Goal: Information Seeking & Learning: Learn about a topic

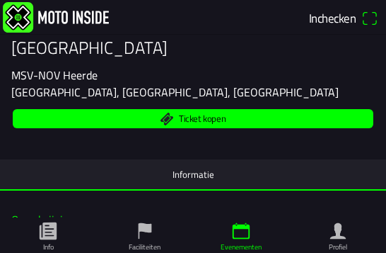
scroll to position [124, 0]
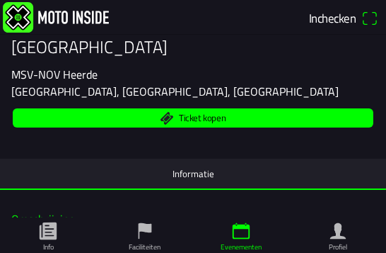
click at [81, 179] on button "Informatie" at bounding box center [193, 173] width 386 height 30
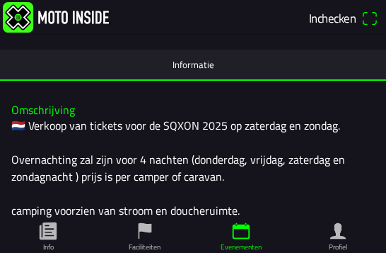
scroll to position [235, 0]
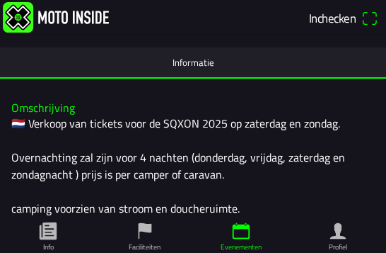
click at [51, 222] on icon "paper" at bounding box center [48, 230] width 17 height 17
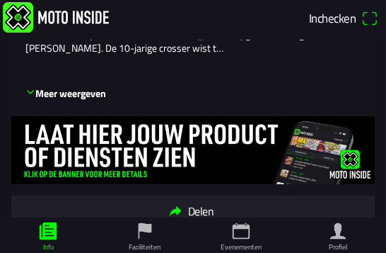
scroll to position [1873, 0]
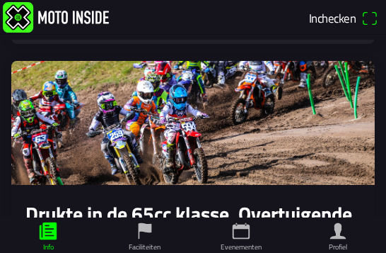
click at [234, 222] on icon "calendar" at bounding box center [241, 230] width 21 height 21
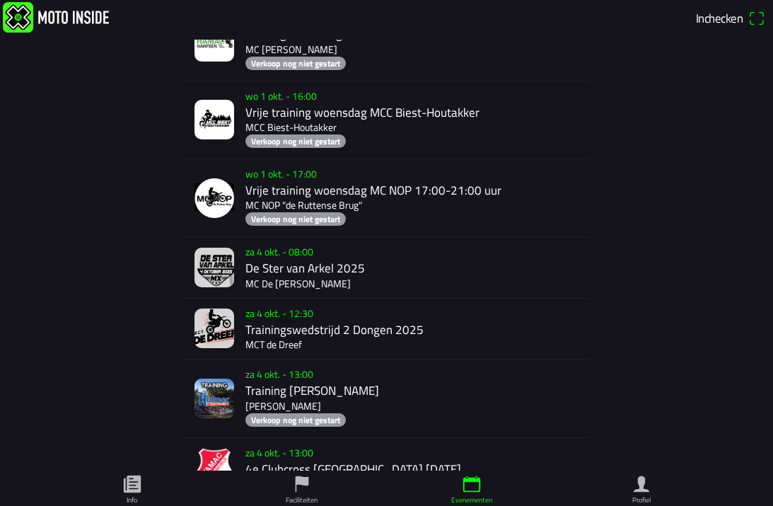
scroll to position [1454, 0]
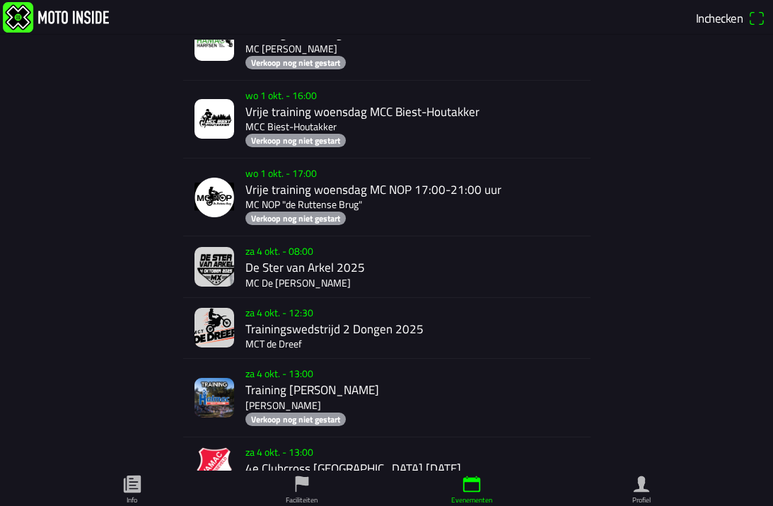
click at [134, 252] on icon "paper" at bounding box center [132, 483] width 21 height 21
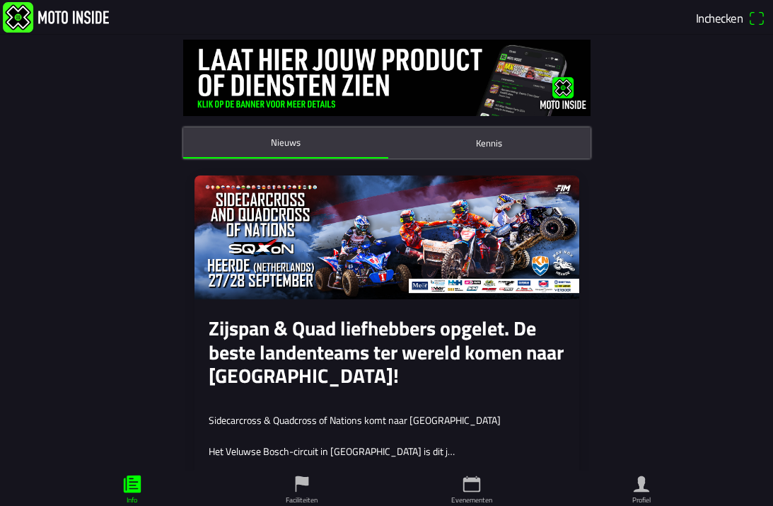
click at [242, 239] on img at bounding box center [387, 237] width 385 height 124
click at [248, 252] on img at bounding box center [387, 237] width 385 height 124
click at [242, 245] on img at bounding box center [387, 237] width 385 height 124
click at [232, 245] on img at bounding box center [387, 237] width 385 height 124
click at [0, 0] on slot "Zijspan & Quad liefhebbers opgelet. De beste landenteams ter wereld komen naar …" at bounding box center [0, 0] width 0 height 0
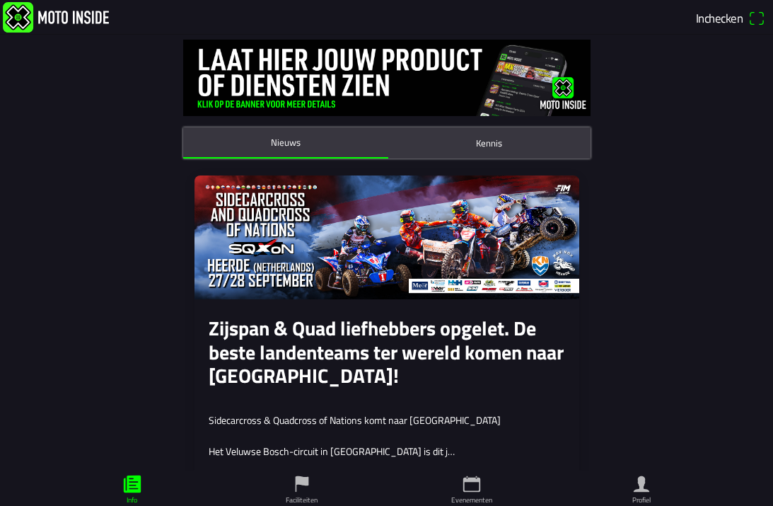
click at [0, 0] on slot "Zijspan & Quad liefhebbers opgelet. De beste landenteams ter wereld komen naar …" at bounding box center [0, 0] width 0 height 0
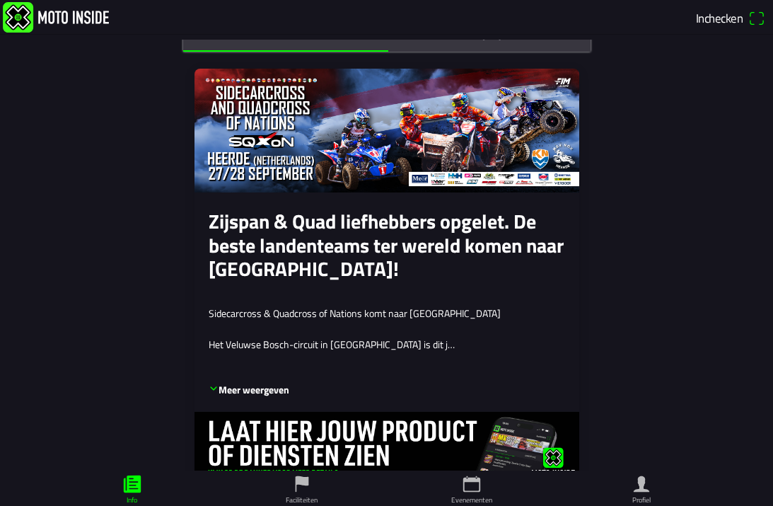
scroll to position [137, 0]
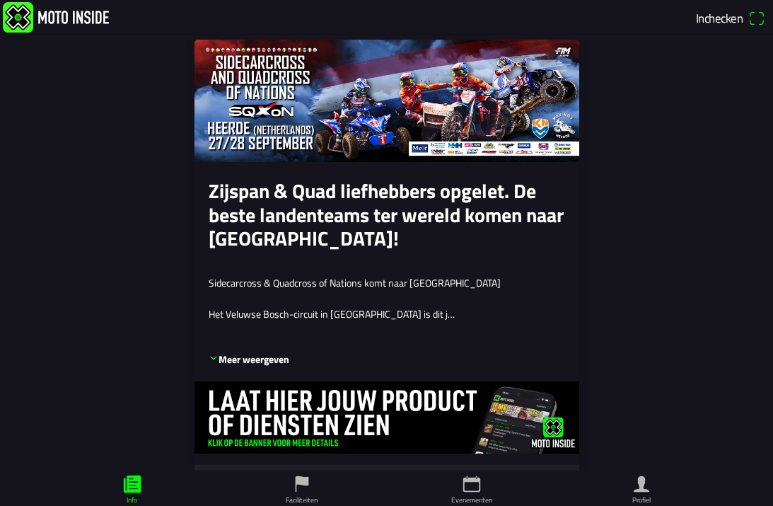
click at [240, 252] on p "Het Veluwse Bosch-circuit in [GEOGRAPHIC_DATA] is dit j…" at bounding box center [387, 314] width 356 height 14
click at [253, 252] on div "Sidecarcross & Quadcross of Nations komt naar Heerde Het Veluwse Bosch-circuit …" at bounding box center [387, 307] width 356 height 62
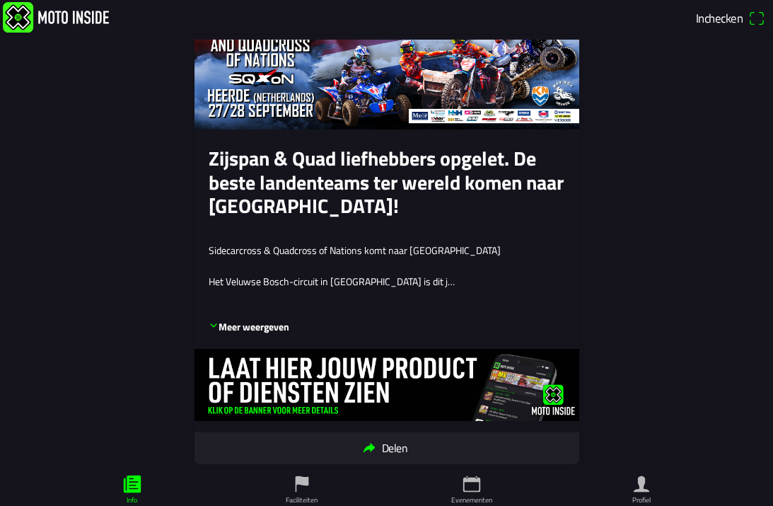
scroll to position [211, 0]
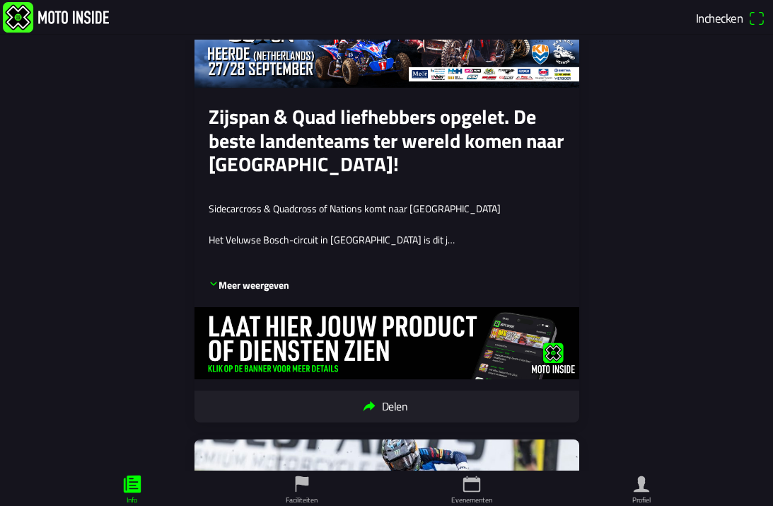
click at [234, 252] on p "Meer weergeven" at bounding box center [249, 285] width 81 height 14
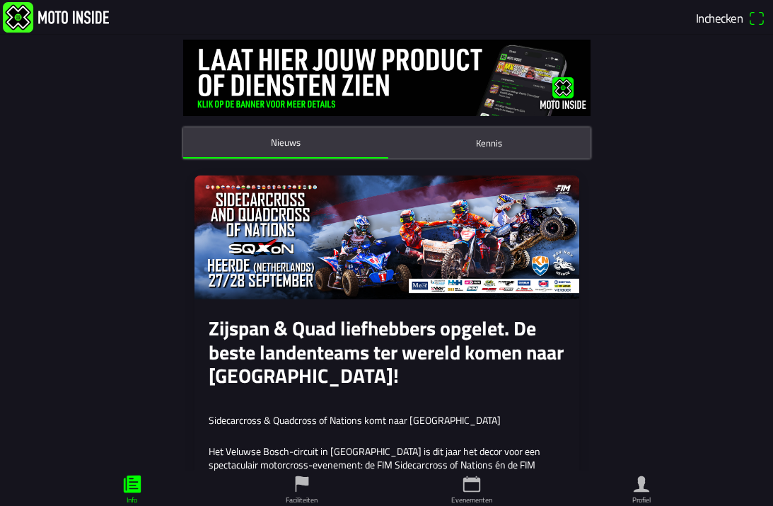
scroll to position [0, 0]
click at [385, 143] on button "Kennis" at bounding box center [489, 142] width 202 height 31
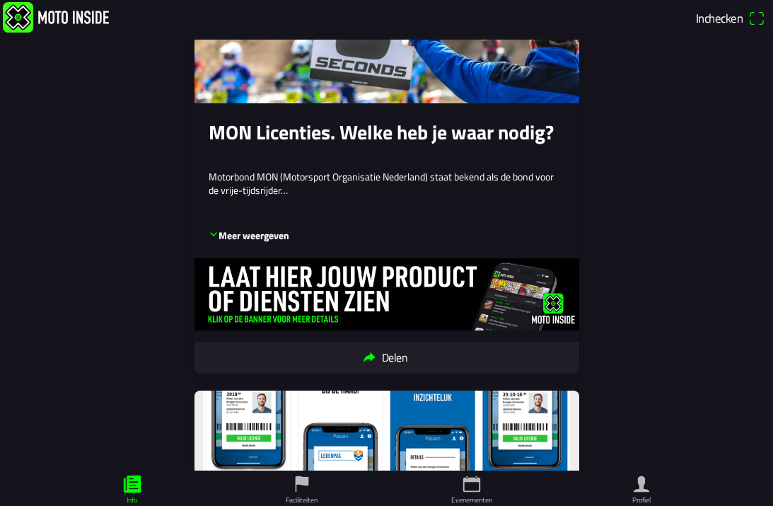
scroll to position [94, 0]
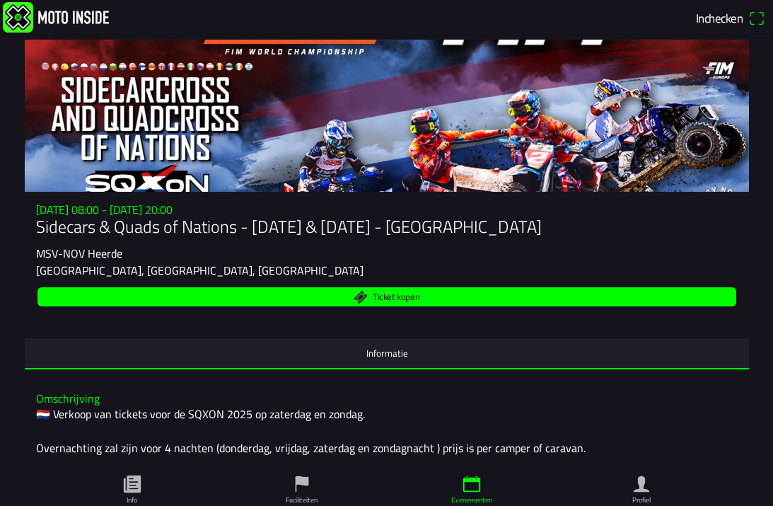
click at [103, 190] on div at bounding box center [387, 116] width 724 height 152
click at [98, 187] on div at bounding box center [387, 116] width 724 height 152
click at [95, 188] on div at bounding box center [387, 116] width 724 height 152
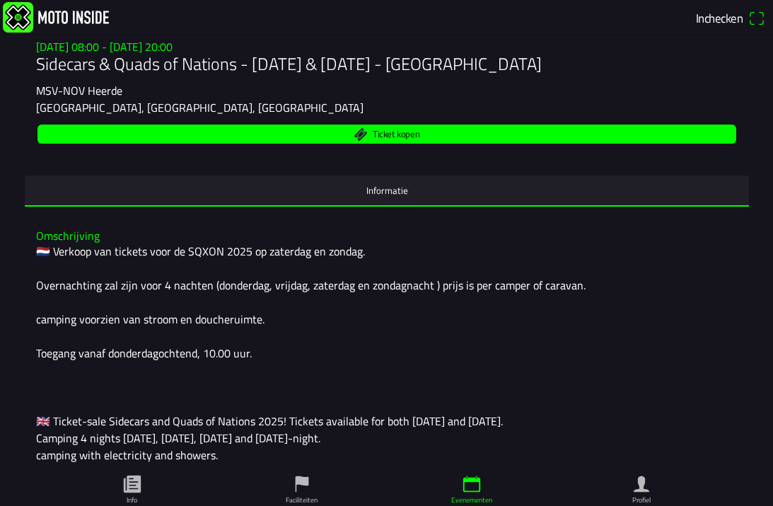
scroll to position [169, 0]
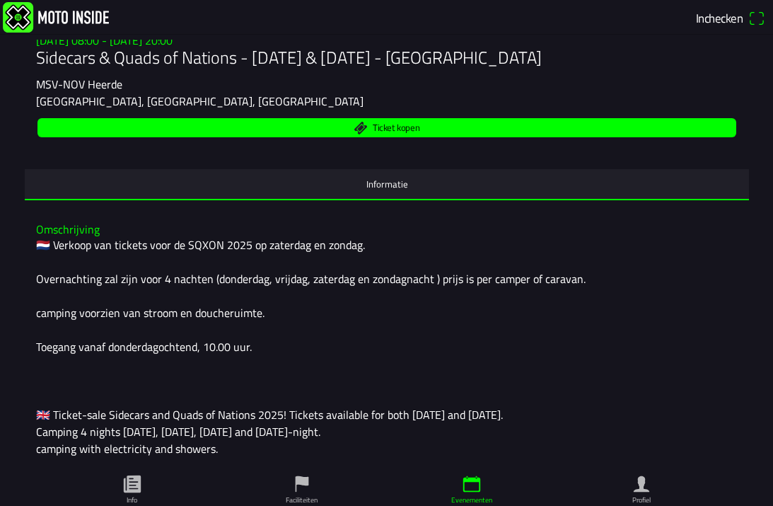
click at [100, 197] on button "Informatie" at bounding box center [387, 184] width 724 height 30
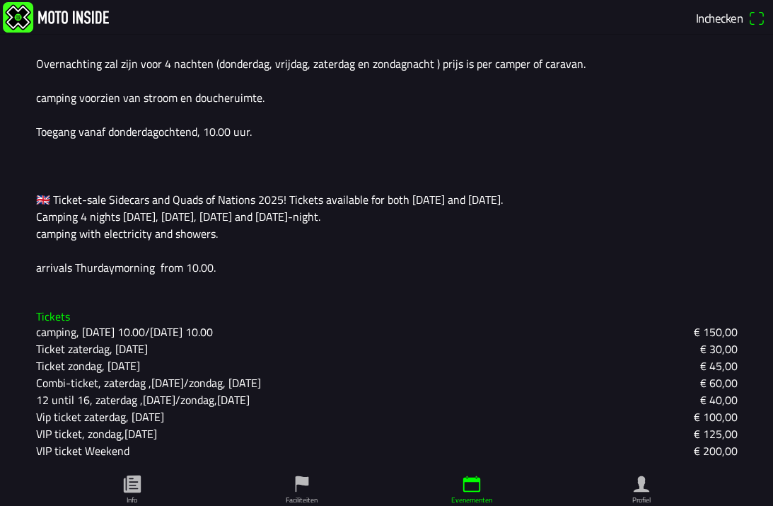
scroll to position [416, 0]
